Goal: Communication & Community: Answer question/provide support

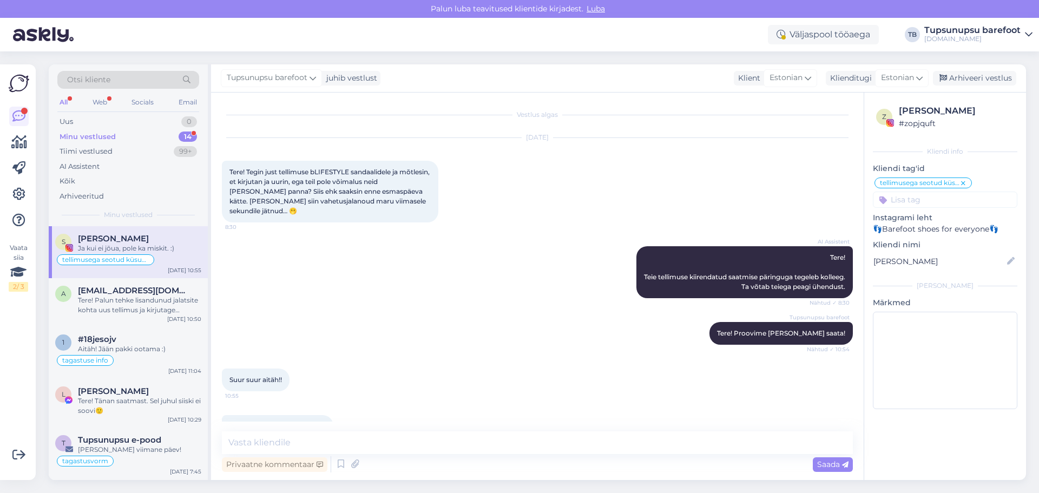
scroll to position [18, 0]
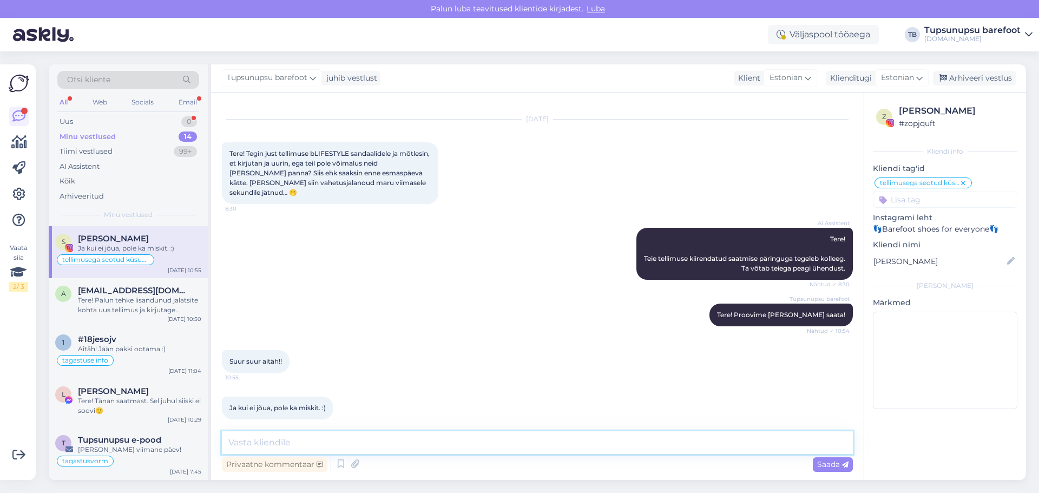
click at [431, 445] on textarea at bounding box center [537, 442] width 631 height 23
type textarea "Tere! Sai täna välja saadetud! :)"
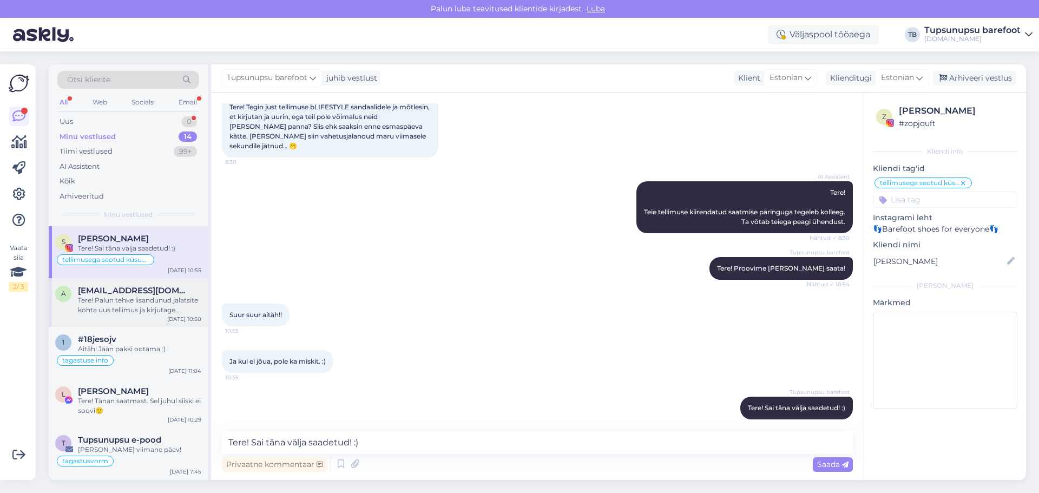
click at [145, 297] on div "Tere! Palun tehke lisandunud jalatsite kohta uus tellimus ja kirjutage kommenta…" at bounding box center [139, 304] width 123 height 19
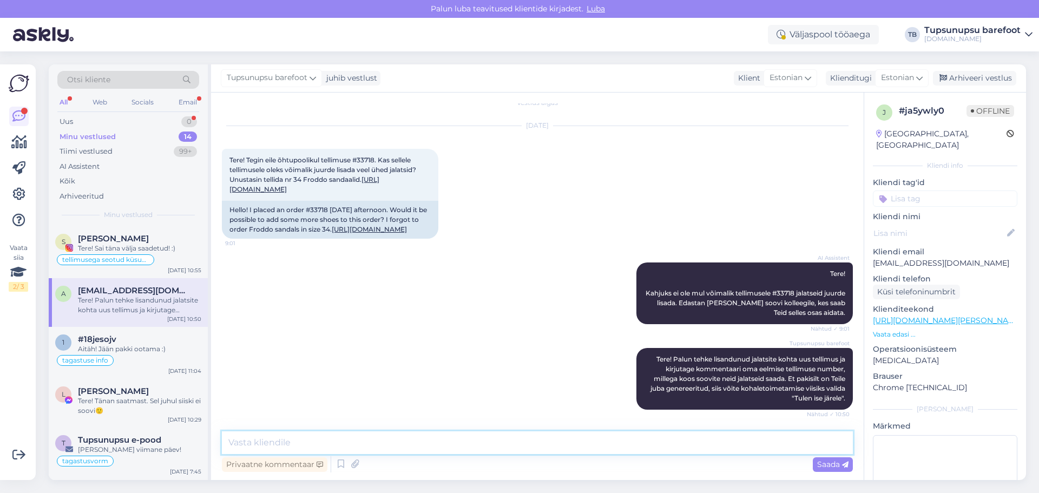
click at [309, 441] on textarea at bounding box center [537, 442] width 631 height 23
type textarea "A"
type textarea "S"
click at [301, 468] on div "Privaatne kommentaar" at bounding box center [275, 464] width 106 height 15
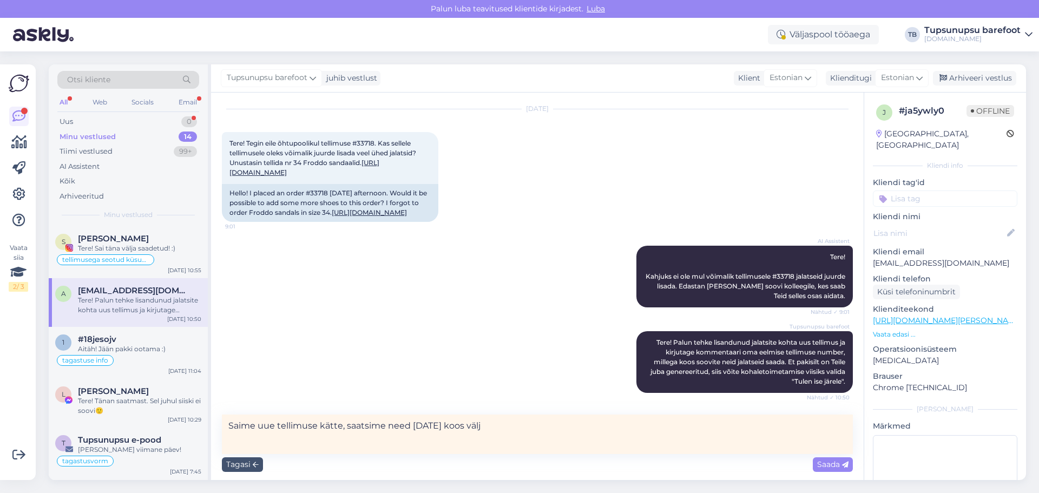
type textarea "Saime uue tellimuse kätte, saatsime need [DATE] koos välja"
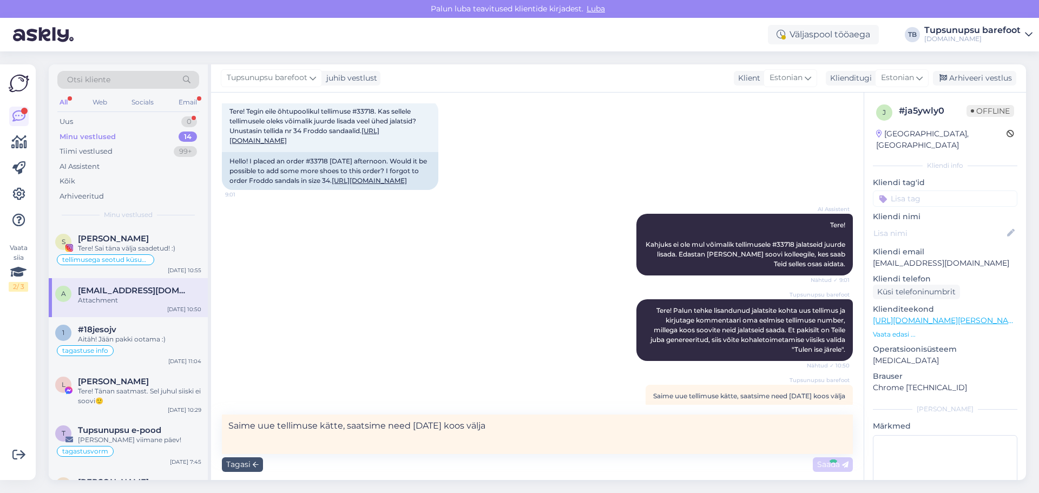
scroll to position [117, 0]
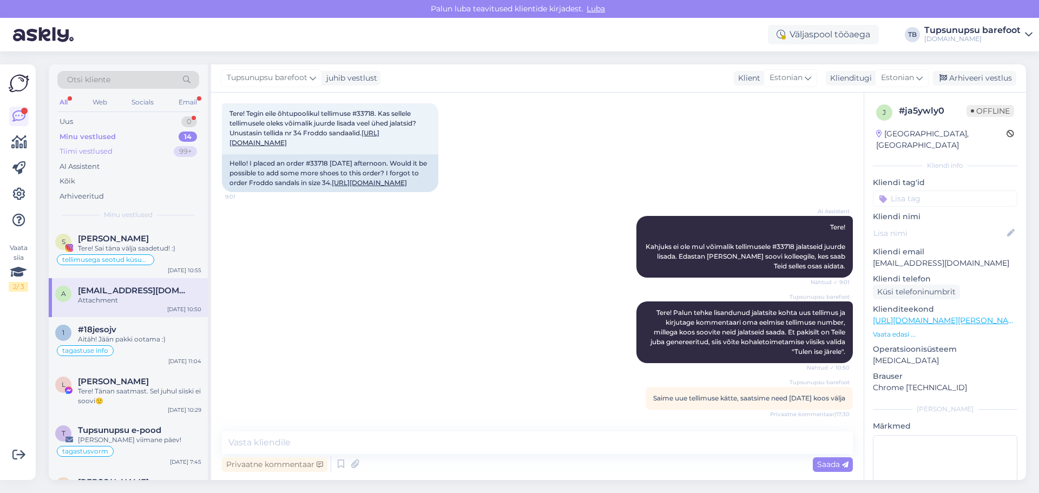
click at [100, 155] on div "Tiimi vestlused" at bounding box center [86, 151] width 53 height 11
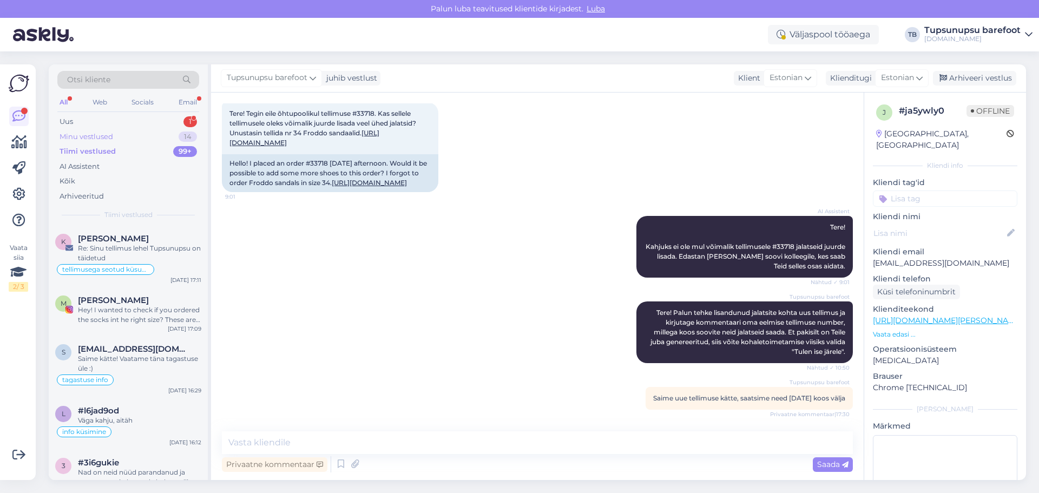
click at [99, 133] on div "Minu vestlused" at bounding box center [87, 137] width 54 height 11
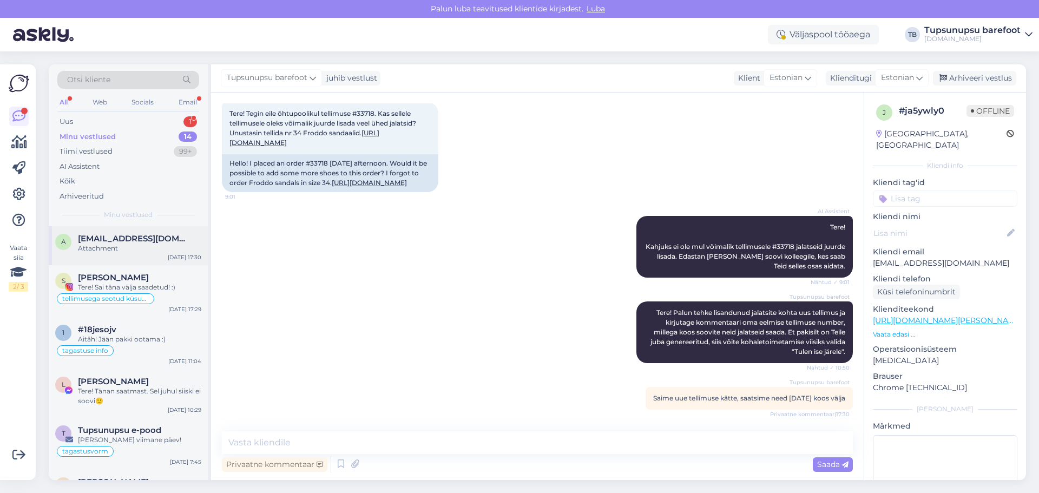
click at [111, 241] on span "[EMAIL_ADDRESS][DOMAIN_NAME]" at bounding box center [134, 239] width 113 height 10
